Goal: Task Accomplishment & Management: Use online tool/utility

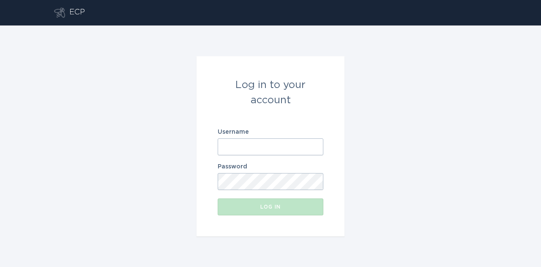
click at [272, 149] on input "Username" at bounding box center [271, 146] width 106 height 17
type input "[EMAIL_ADDRESS][DOMAIN_NAME]"
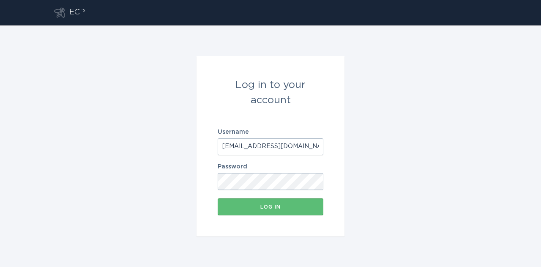
scroll to position [0, 8]
click at [218, 173] on div at bounding box center [218, 173] width 0 height 0
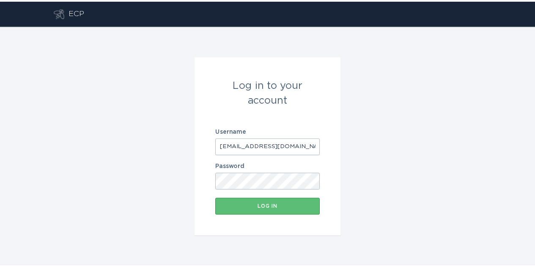
scroll to position [0, 0]
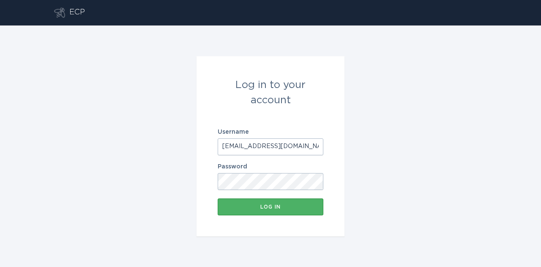
click at [287, 199] on button "Log in" at bounding box center [271, 206] width 106 height 17
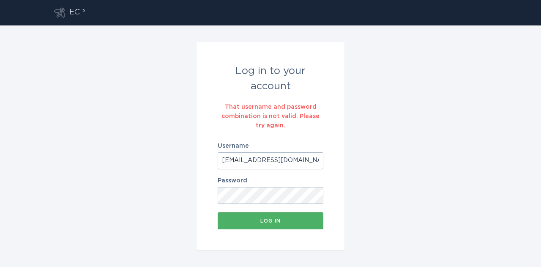
click at [277, 221] on div "Log in" at bounding box center [270, 220] width 97 height 5
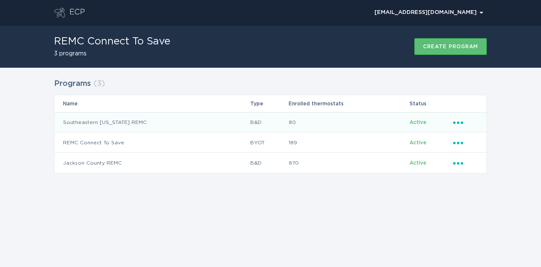
click at [130, 123] on td "Southeastern [US_STATE] REMC" at bounding box center [152, 122] width 195 height 20
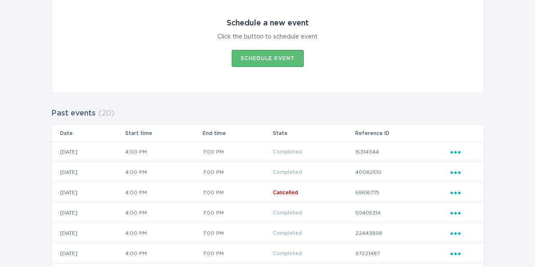
scroll to position [202, 0]
